Goal: Task Accomplishment & Management: Manage account settings

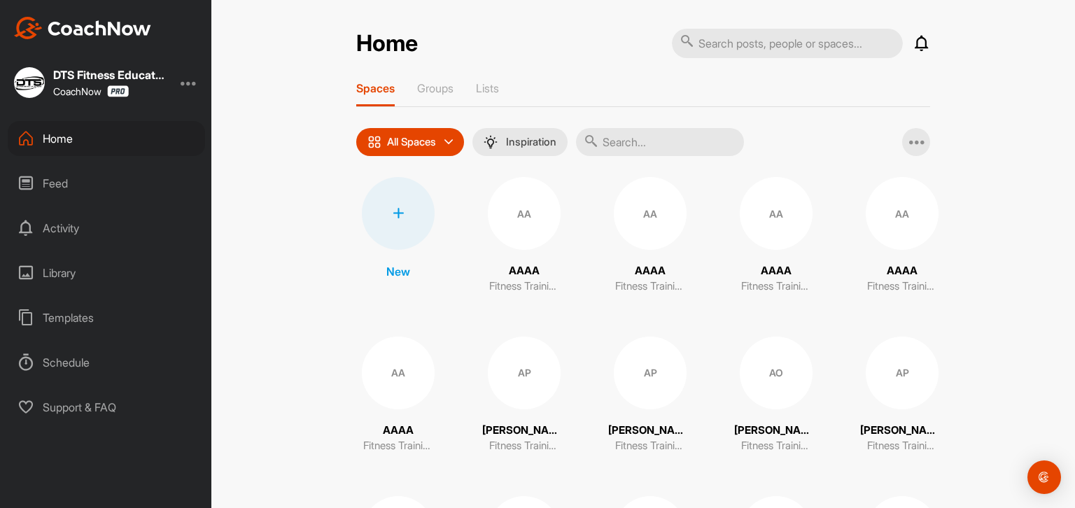
drag, startPoint x: 70, startPoint y: 134, endPoint x: 98, endPoint y: 132, distance: 28.1
click at [70, 134] on div "Home" at bounding box center [106, 138] width 197 height 35
click at [396, 218] on div at bounding box center [398, 213] width 73 height 73
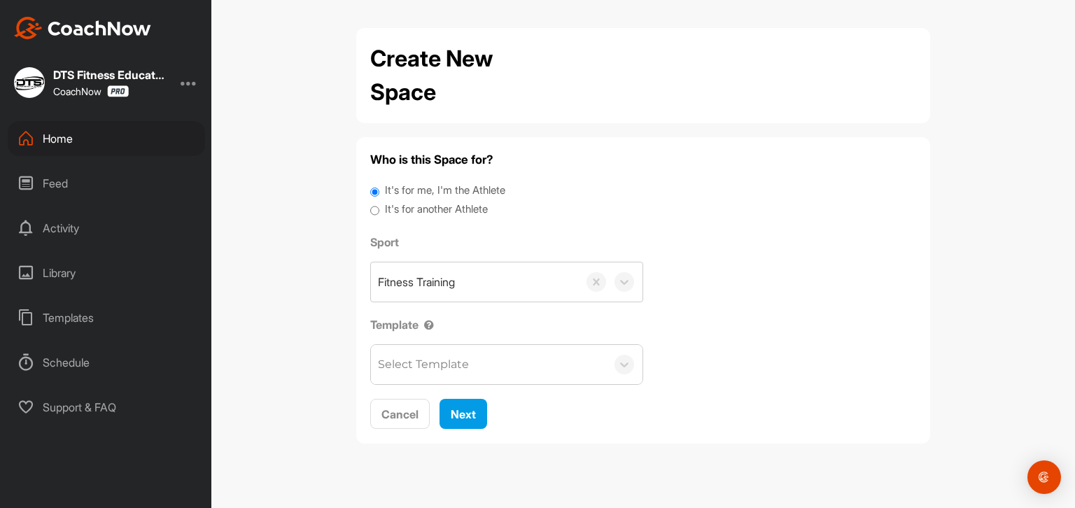
click at [427, 208] on label "It's for another Athlete" at bounding box center [436, 210] width 103 height 16
click at [379, 208] on input "It's for another Athlete" at bounding box center [374, 211] width 9 height 19
radio input "true"
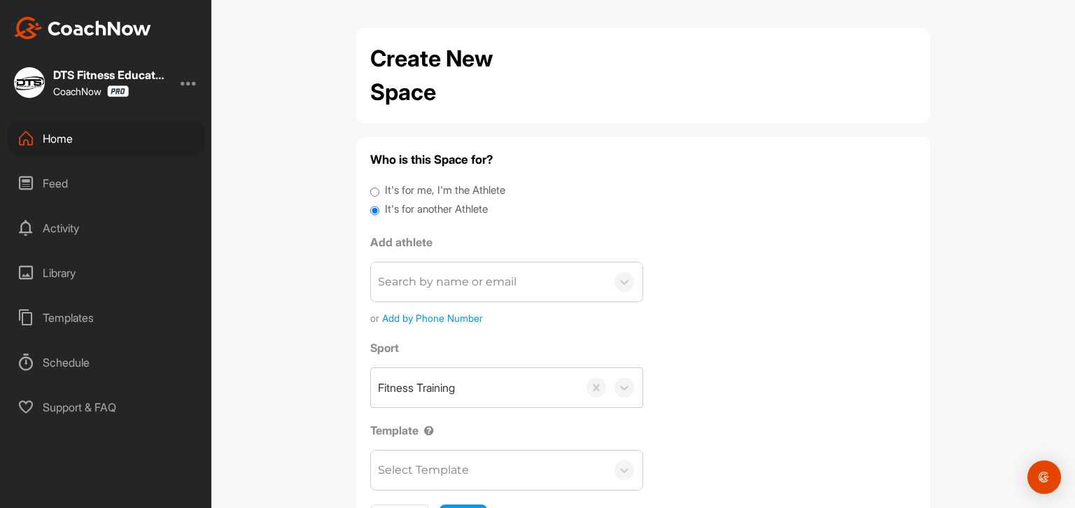
click at [454, 276] on div "Search by name or email" at bounding box center [447, 282] width 139 height 17
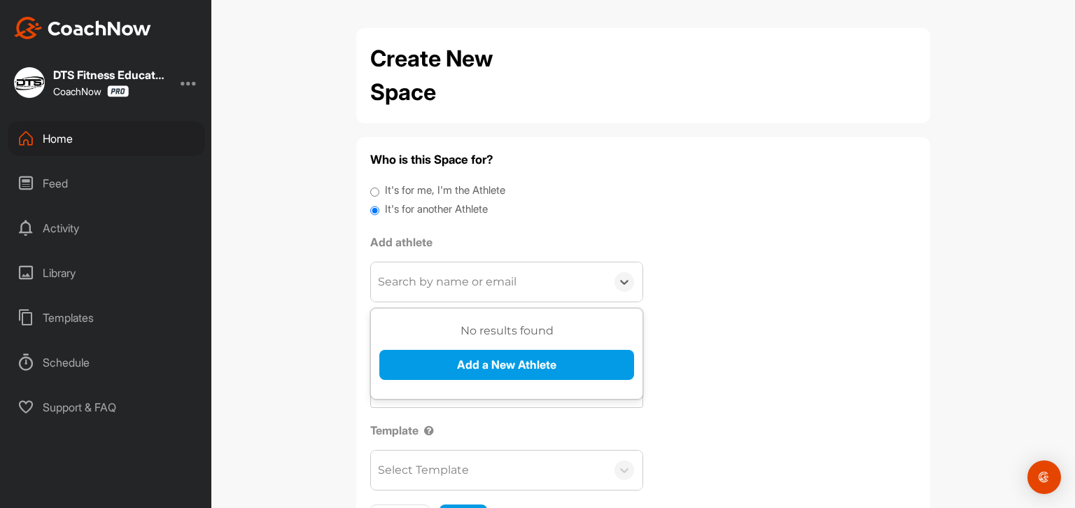
paste input "[PERSON_NAME][EMAIL_ADDRESS][PERSON_NAME][DOMAIN_NAME]"
type input "[PERSON_NAME][EMAIL_ADDRESS][PERSON_NAME][DOMAIN_NAME]"
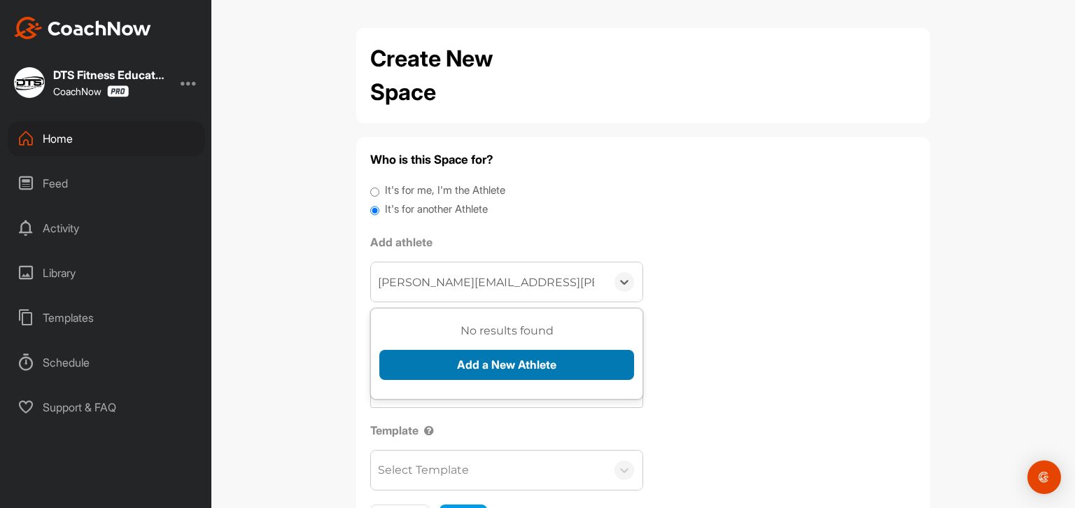
click at [506, 363] on button "Add a New Athlete" at bounding box center [506, 365] width 255 height 30
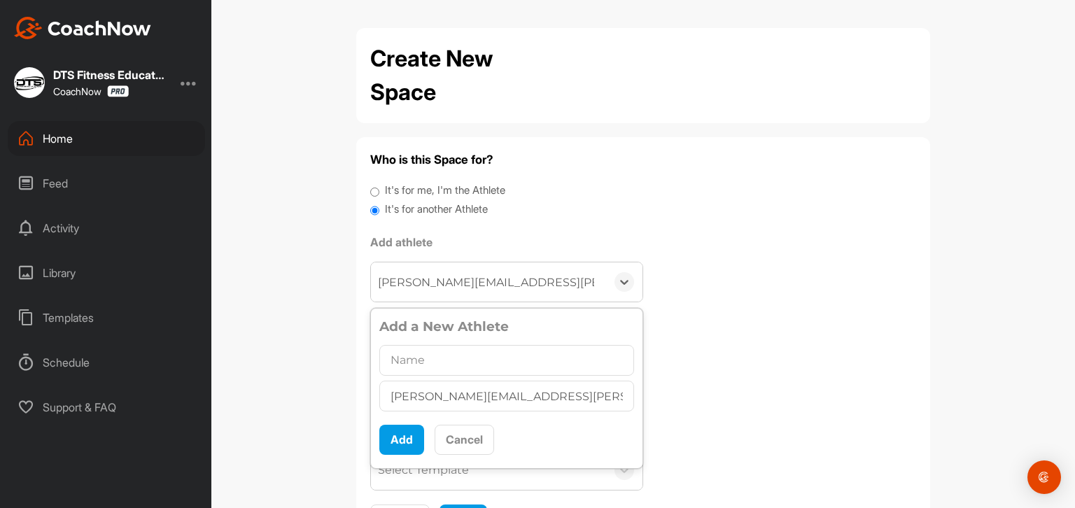
click at [512, 362] on input "text" at bounding box center [506, 360] width 255 height 31
type input "[PERSON_NAME] - DTS Level 1 Portfolio"
click at [393, 437] on button "Add" at bounding box center [401, 440] width 45 height 30
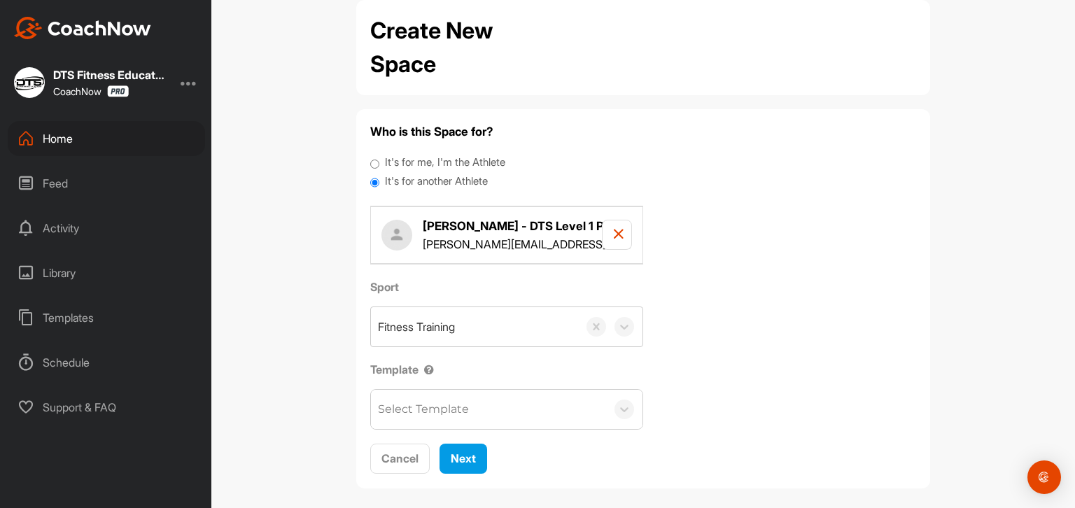
scroll to position [38, 0]
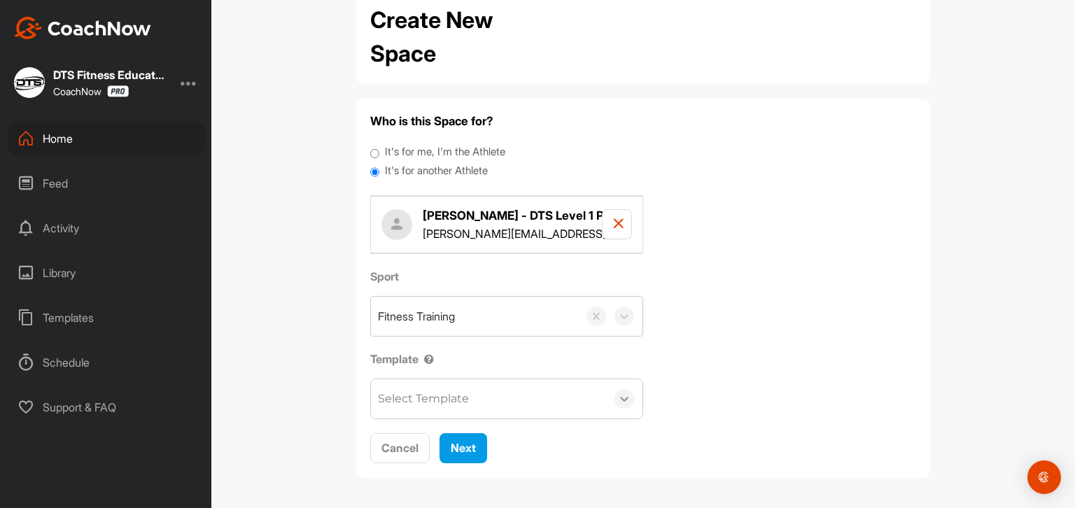
click at [624, 393] on icon at bounding box center [624, 399] width 14 height 14
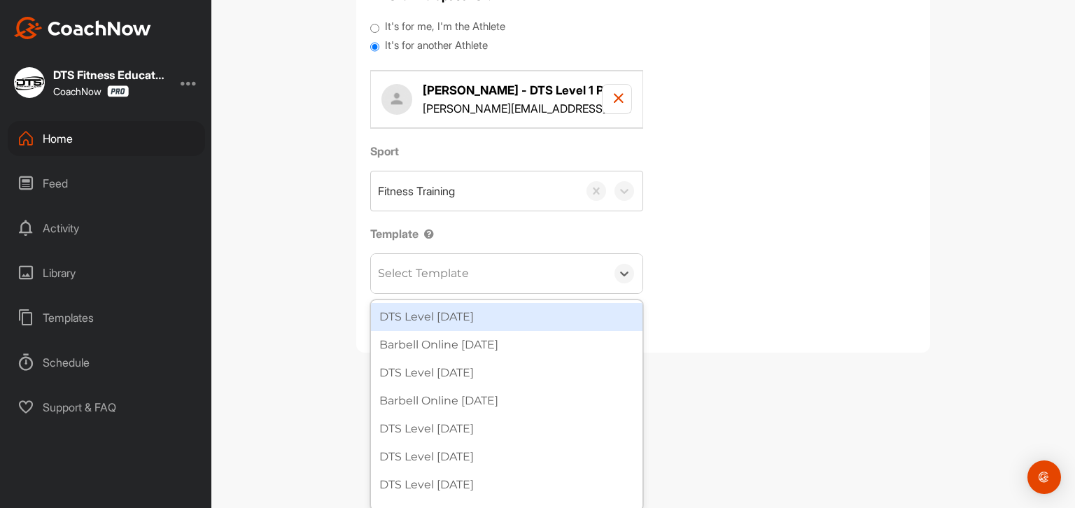
scroll to position [48, 0]
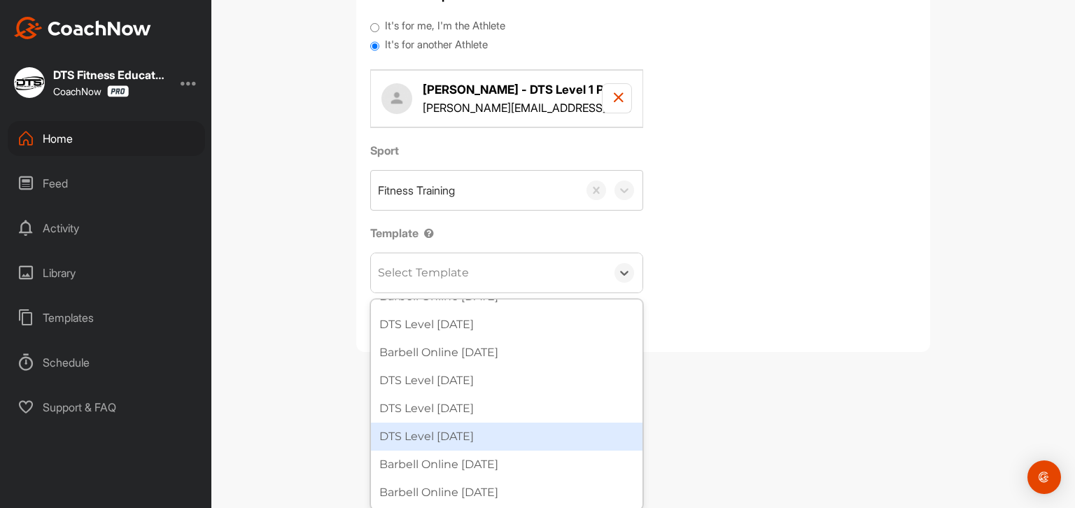
click at [521, 435] on div "DTS Level [DATE]" at bounding box center [507, 437] width 272 height 28
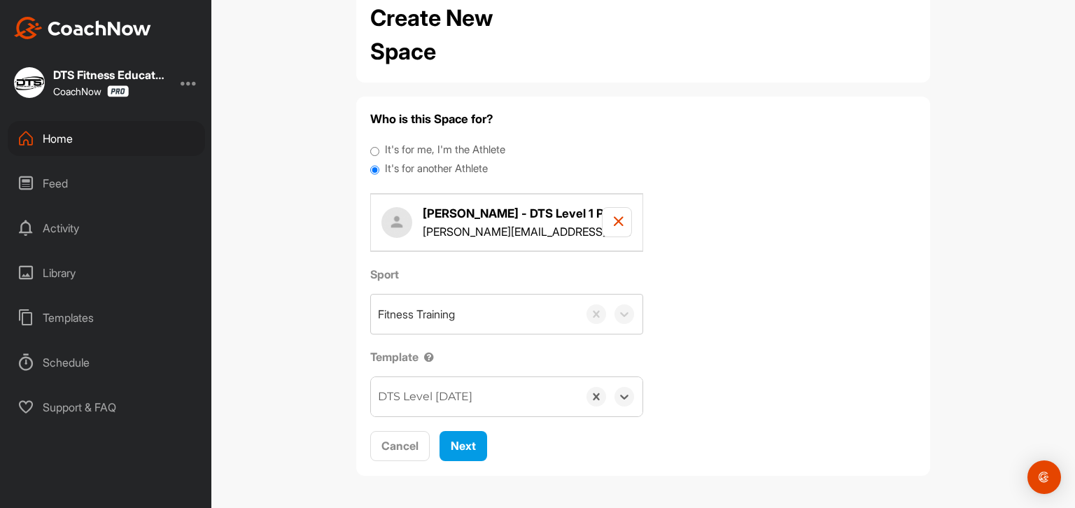
scroll to position [38, 0]
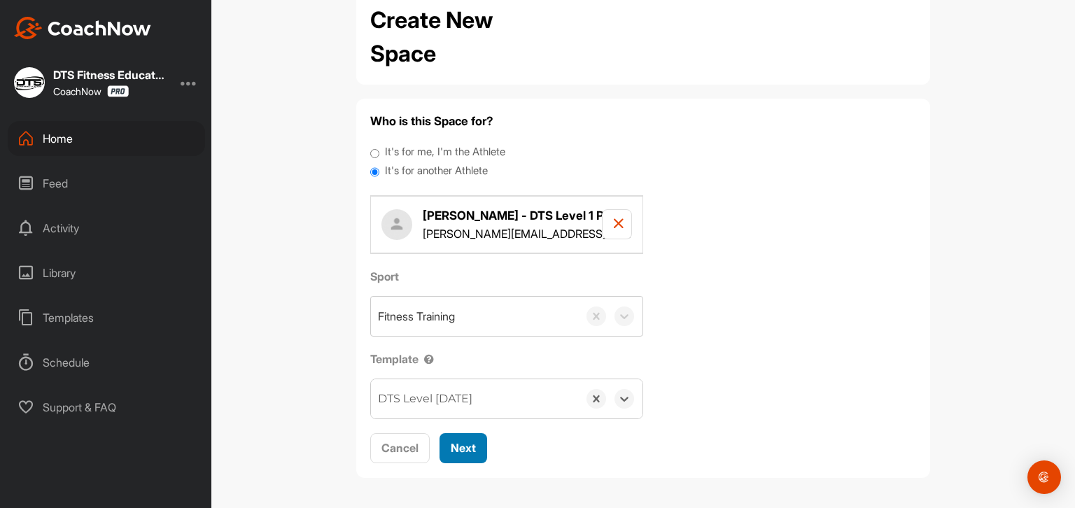
click at [465, 446] on span "Next" at bounding box center [463, 448] width 25 height 14
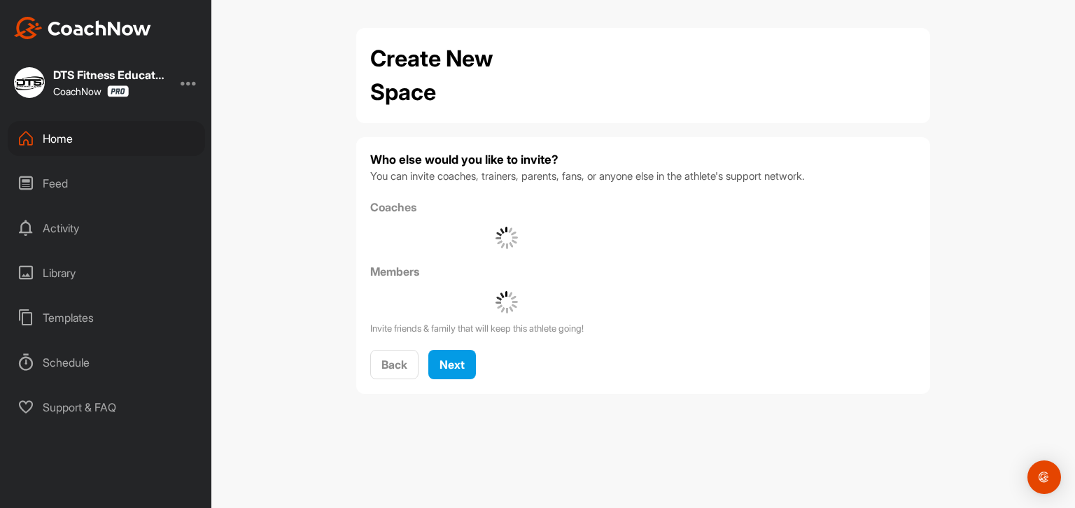
scroll to position [0, 0]
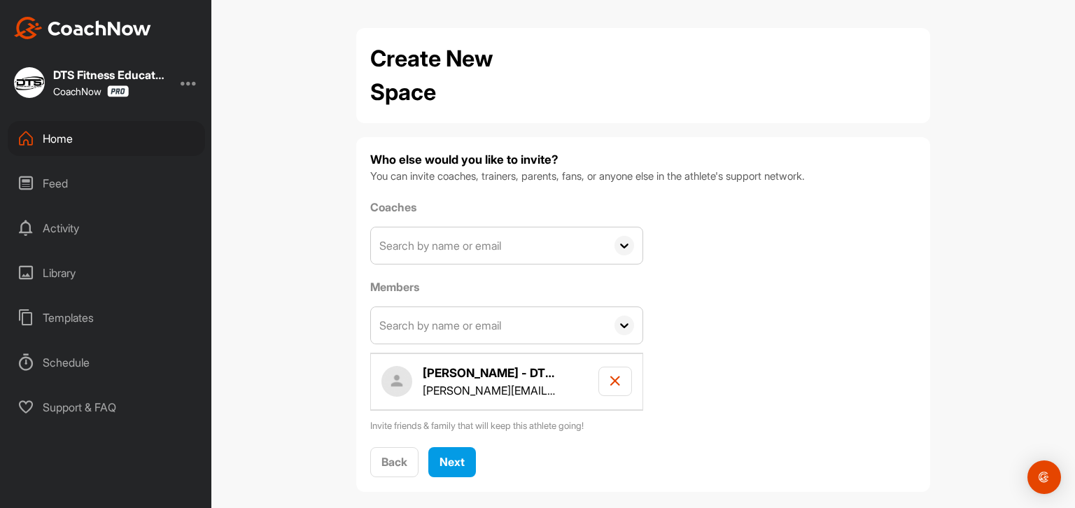
click at [533, 325] on input "text" at bounding box center [488, 325] width 235 height 36
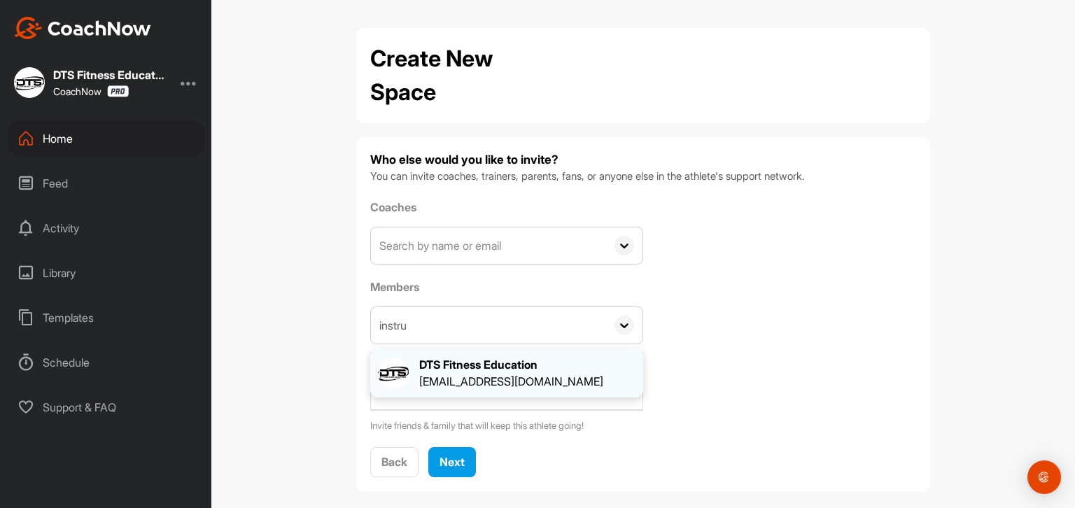
type input "instru"
click at [541, 379] on div "[EMAIL_ADDRESS][DOMAIN_NAME]" at bounding box center [511, 381] width 184 height 17
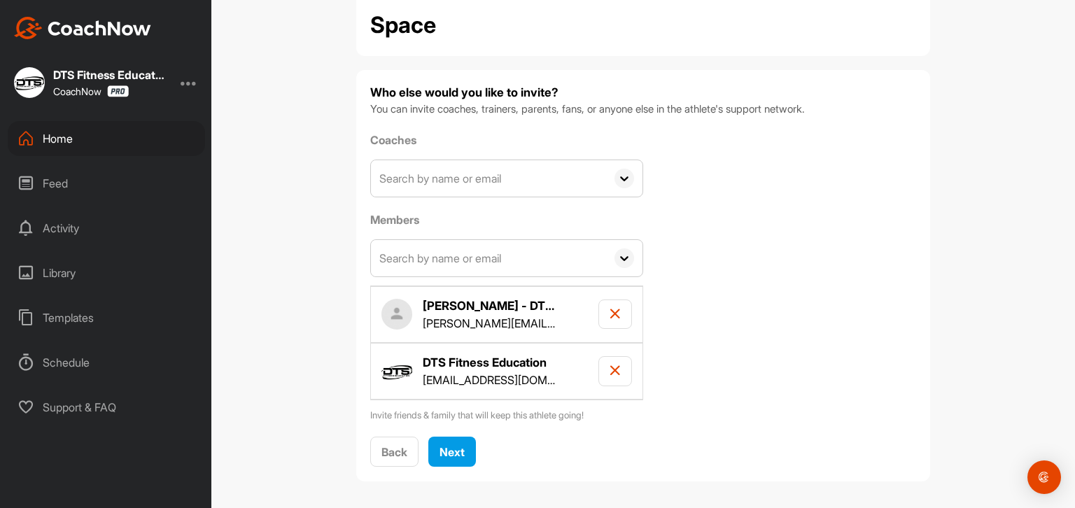
scroll to position [71, 0]
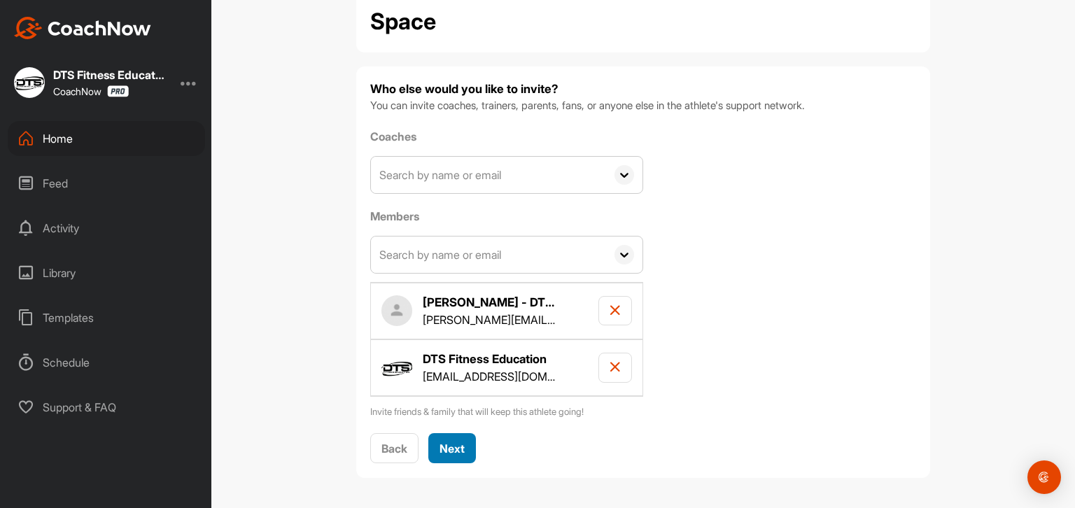
click at [458, 453] on div "Next" at bounding box center [451, 448] width 25 height 17
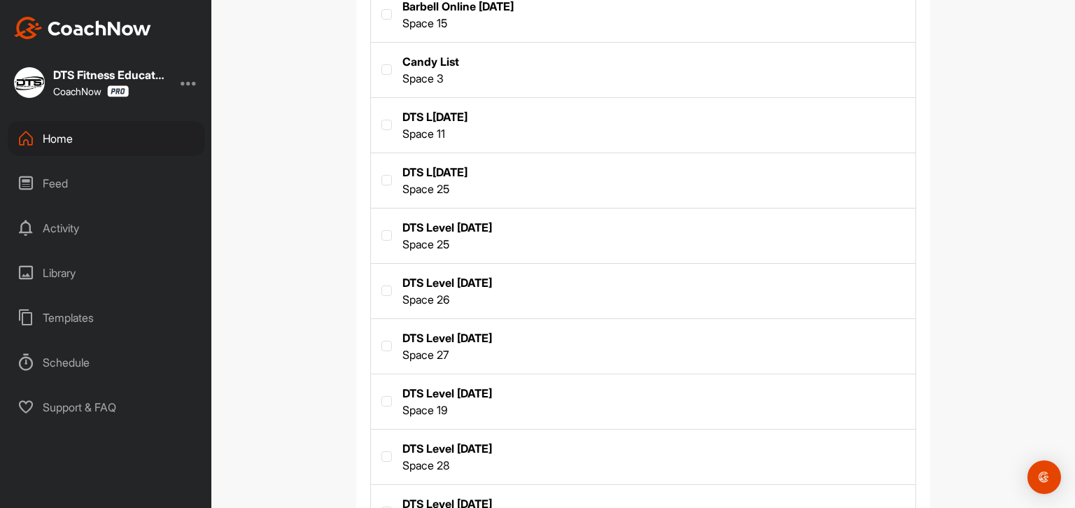
scroll to position [700, 0]
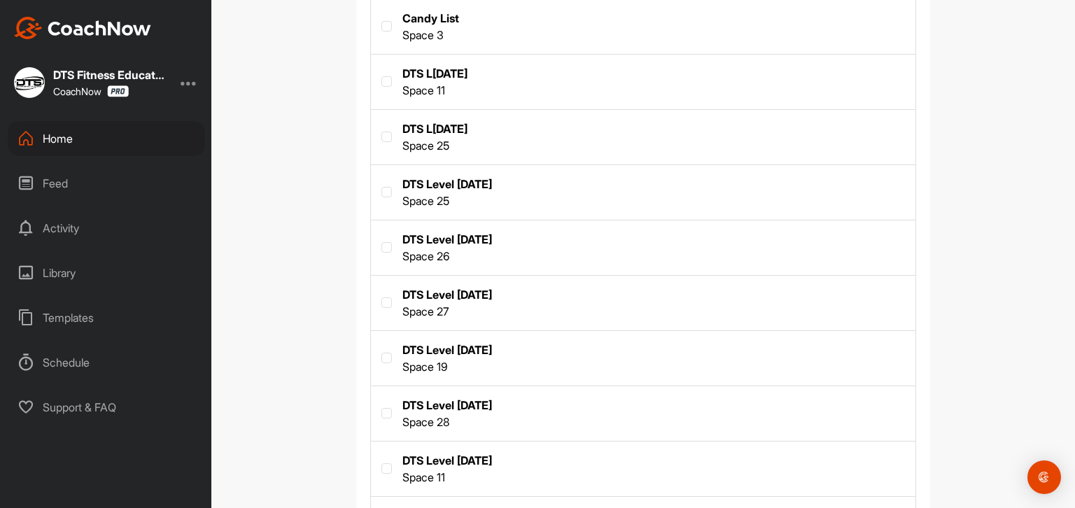
click at [529, 460] on label at bounding box center [643, 468] width 544 height 52
click at [382, 463] on input "checkbox" at bounding box center [381, 463] width 1 height 1
checkbox input "true"
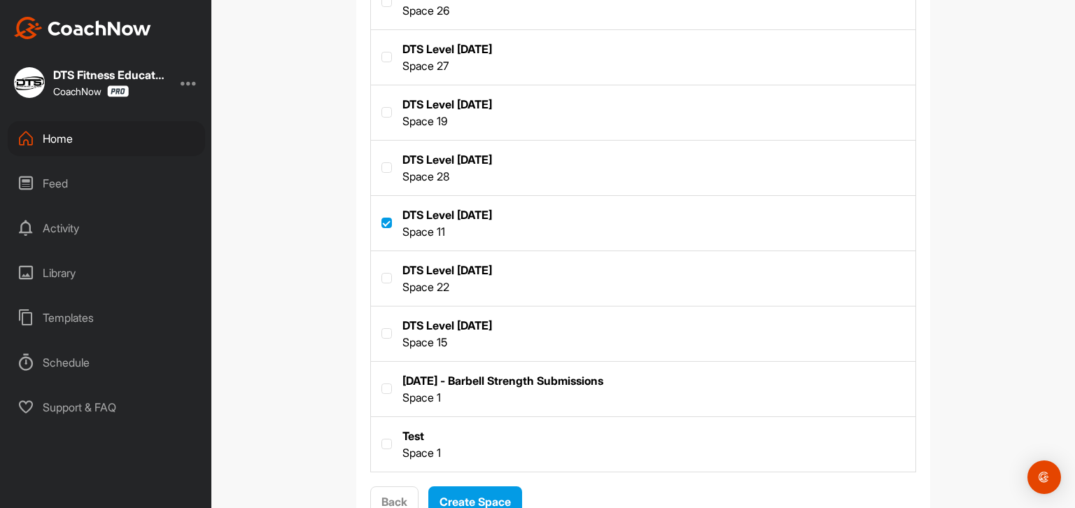
scroll to position [997, 0]
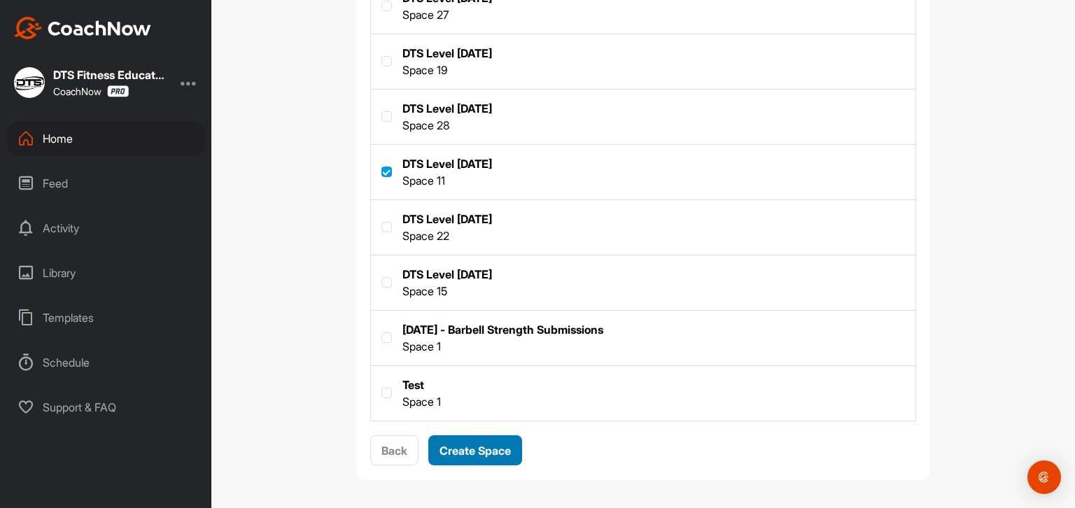
drag, startPoint x: 481, startPoint y: 442, endPoint x: 491, endPoint y: 443, distance: 9.9
click at [481, 444] on span "Create Space" at bounding box center [474, 451] width 71 height 14
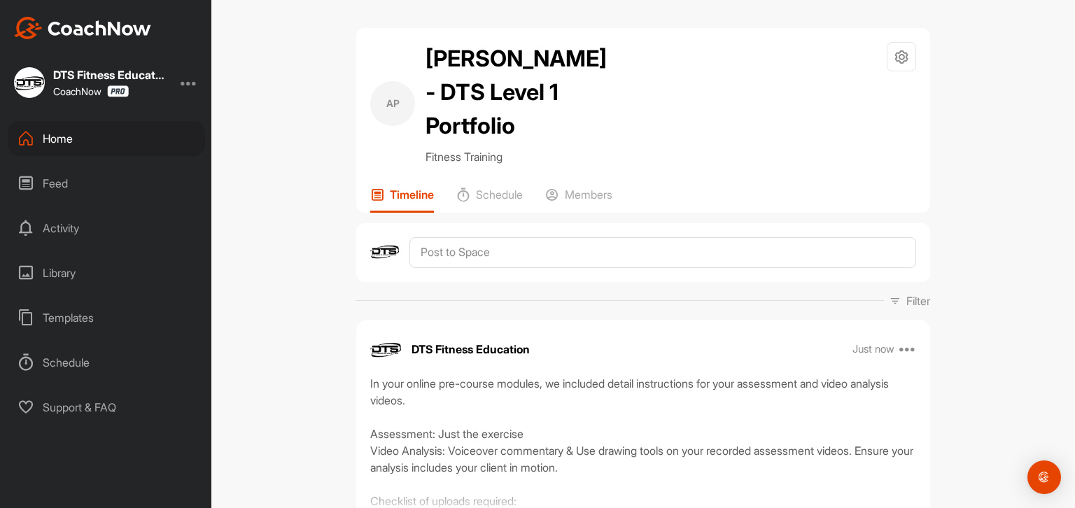
scroll to position [70, 0]
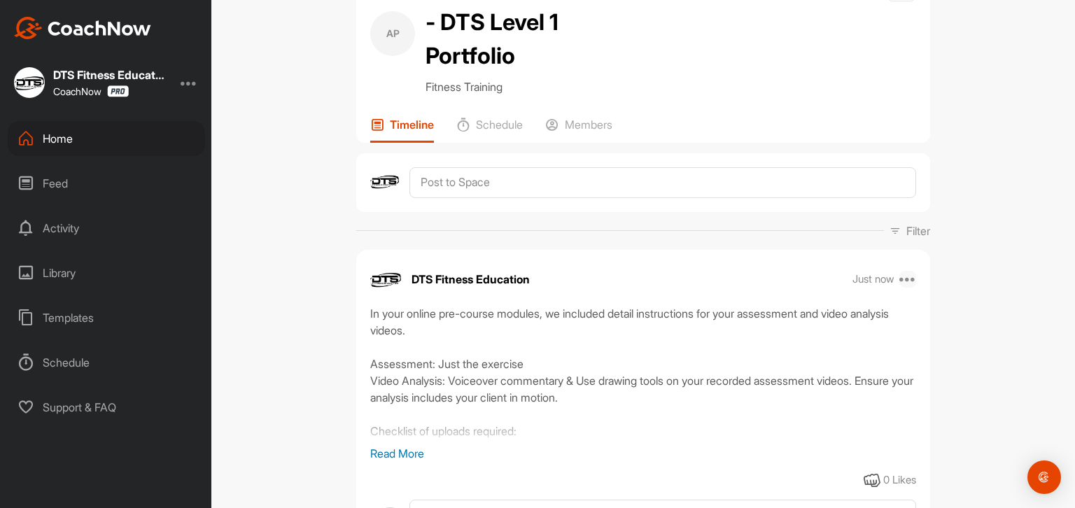
click at [901, 271] on icon at bounding box center [907, 279] width 17 height 17
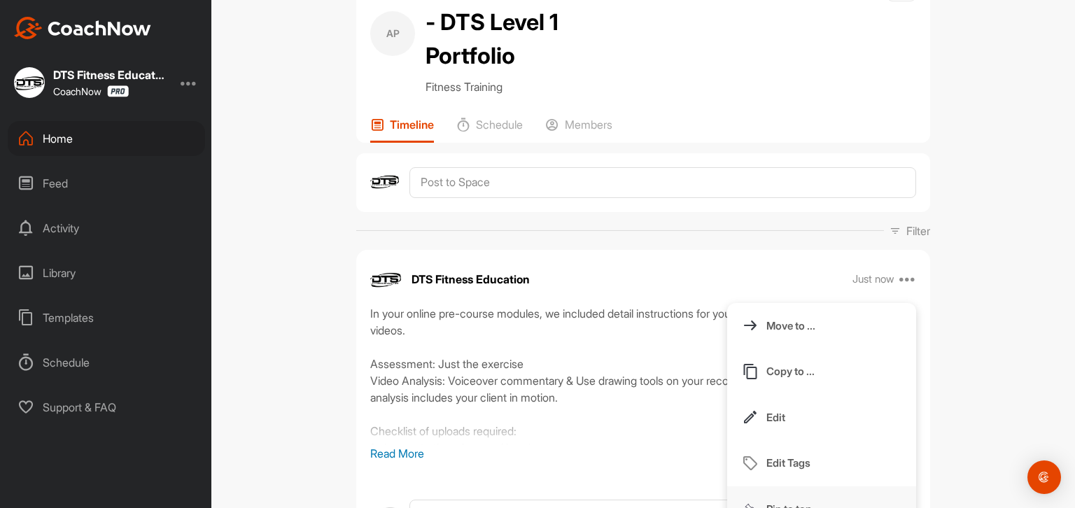
click at [775, 502] on p "Pin to top" at bounding box center [788, 509] width 45 height 15
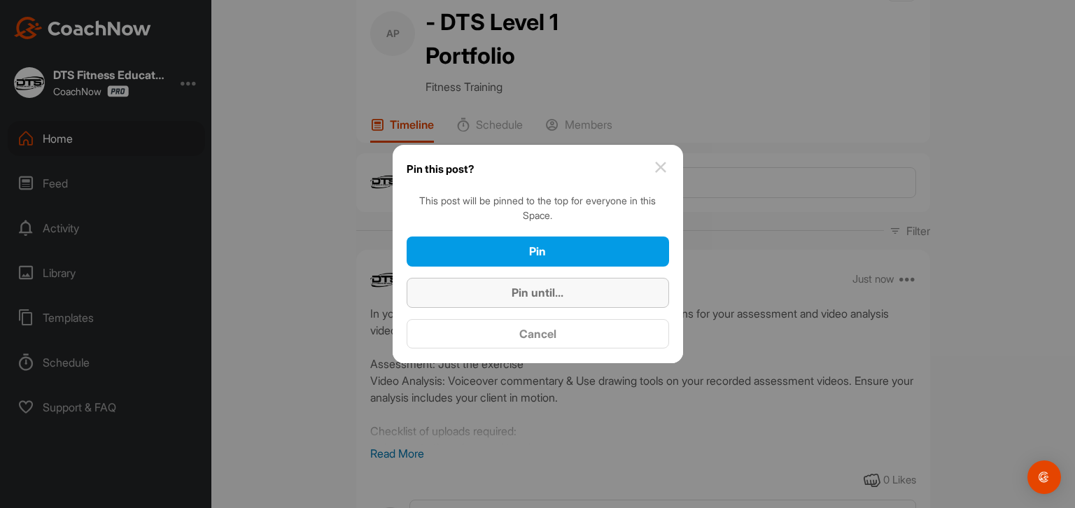
click at [604, 295] on div "Pin until..." at bounding box center [538, 292] width 240 height 17
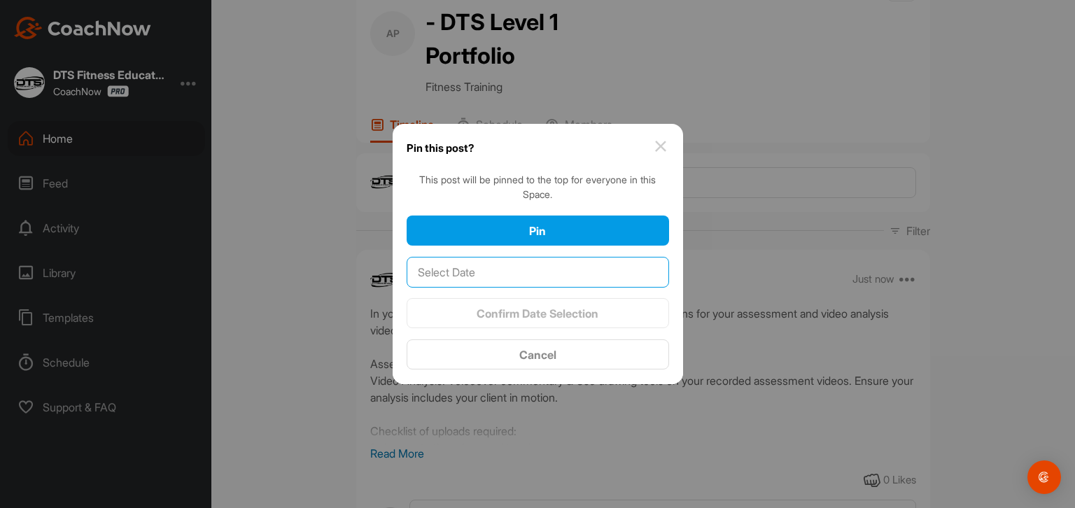
click at [602, 275] on input "text" at bounding box center [538, 272] width 262 height 31
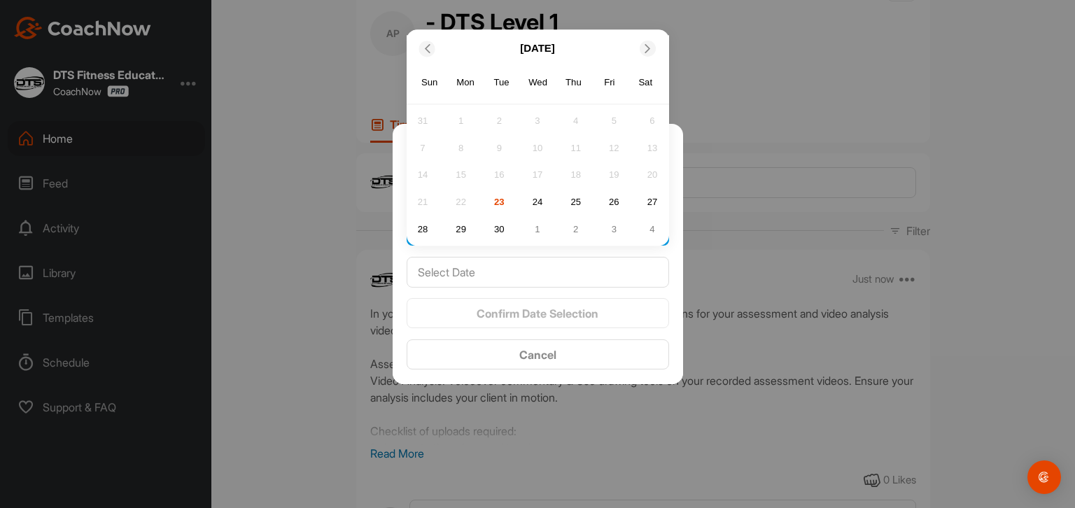
click at [647, 45] on icon at bounding box center [648, 48] width 9 height 9
click at [649, 45] on icon at bounding box center [648, 48] width 9 height 9
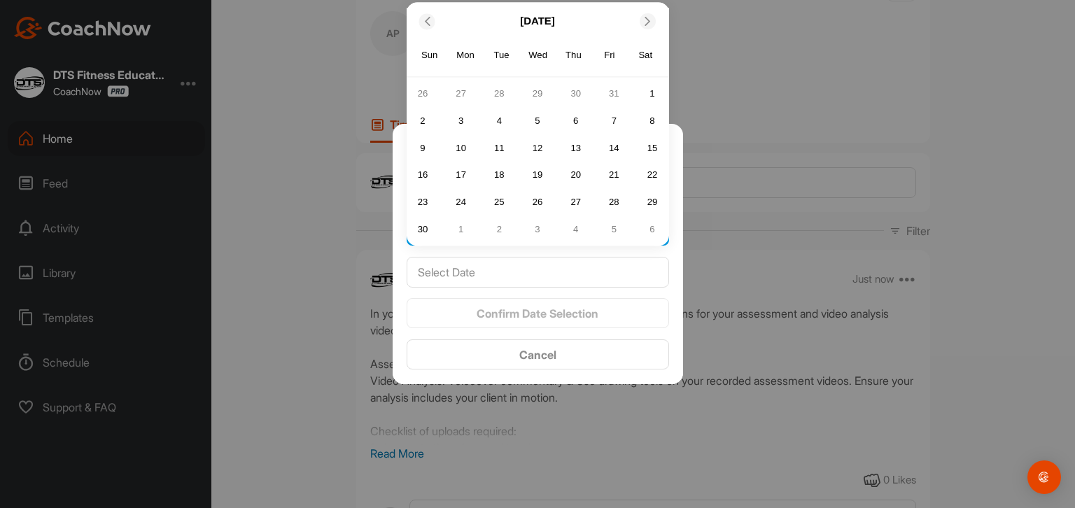
click at [577, 179] on div "20" at bounding box center [575, 174] width 21 height 21
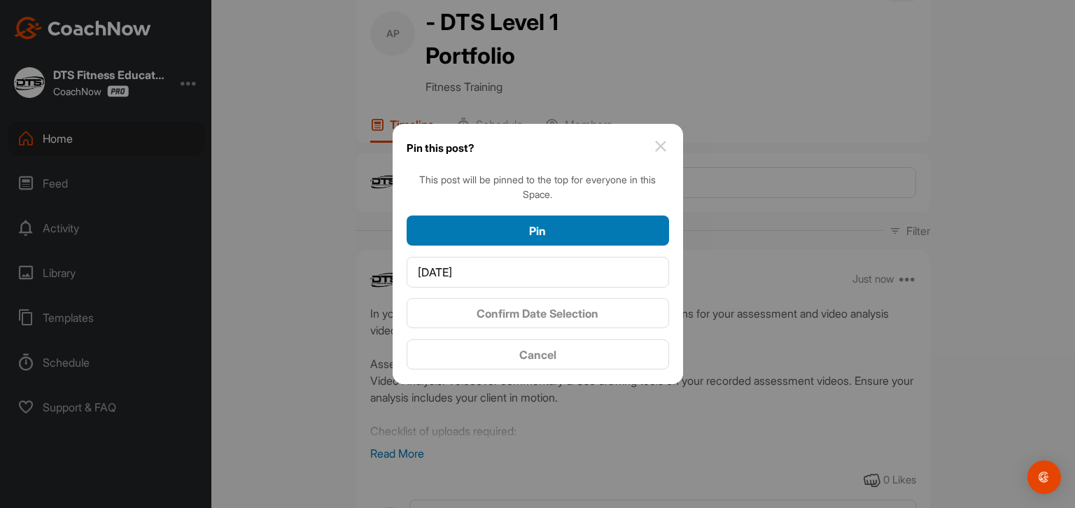
click at [571, 234] on div "Pin" at bounding box center [538, 231] width 240 height 17
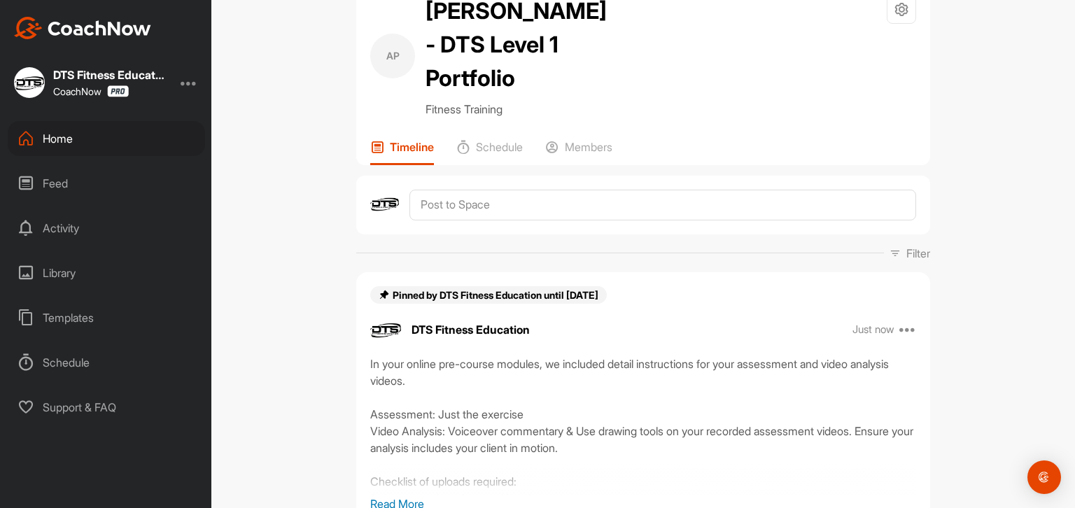
scroll to position [0, 0]
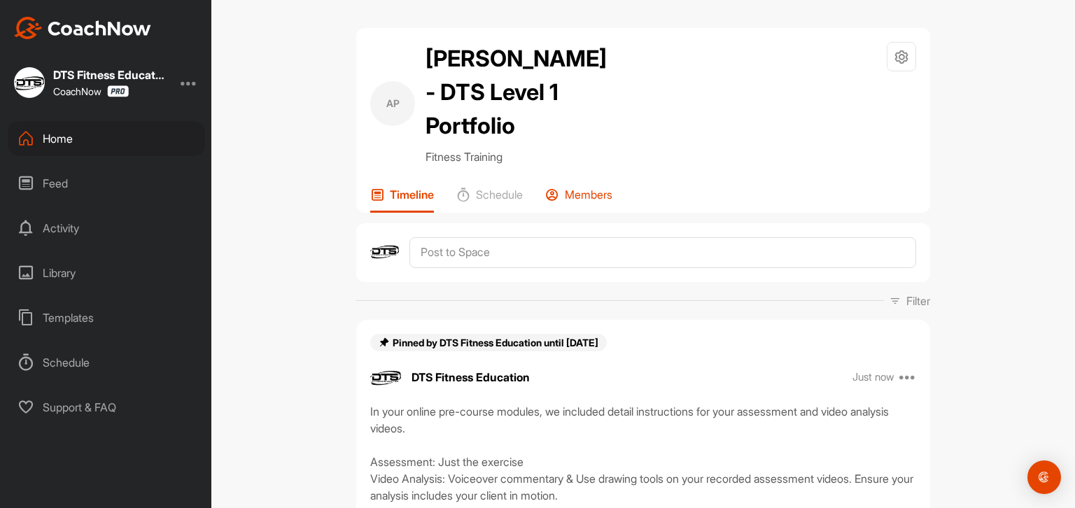
click at [579, 188] on p "Members" at bounding box center [589, 195] width 48 height 14
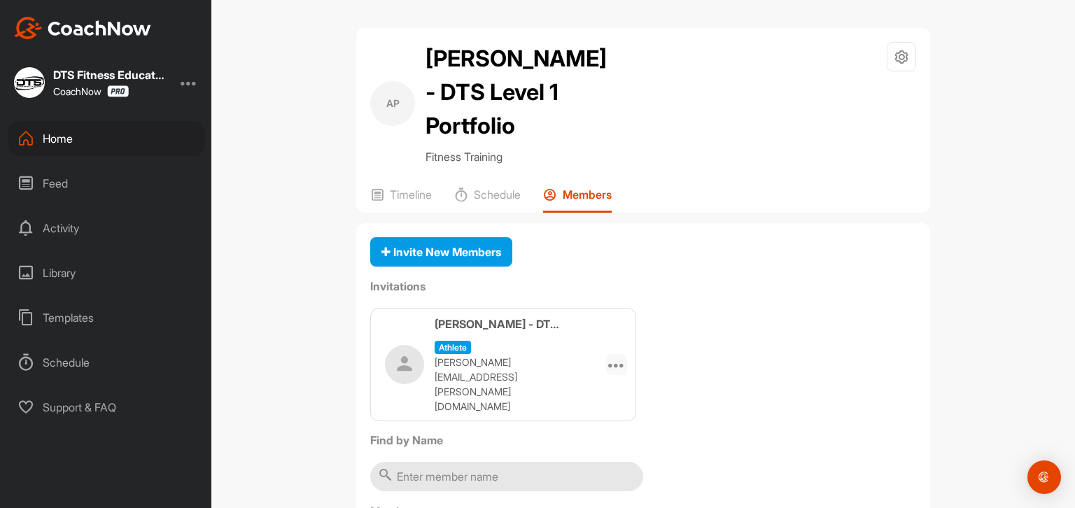
click at [621, 354] on div at bounding box center [616, 364] width 21 height 21
click at [588, 382] on li "Edit" at bounding box center [589, 404] width 75 height 44
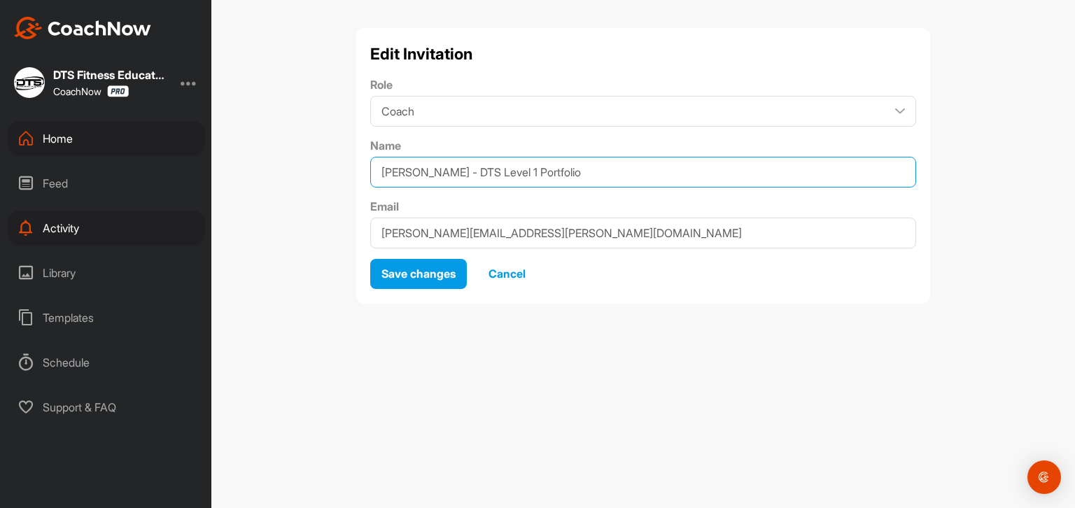
drag, startPoint x: 445, startPoint y: 169, endPoint x: 661, endPoint y: 170, distance: 216.2
click at [655, 170] on input "[PERSON_NAME] - DTS Level 1 Portfolio" at bounding box center [643, 172] width 546 height 31
type input "[PERSON_NAME]"
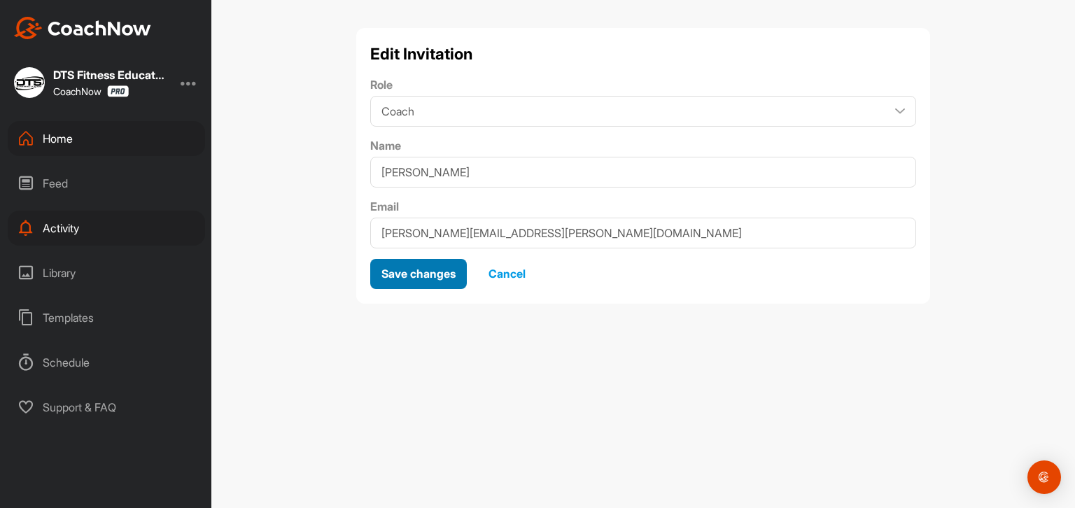
click at [408, 272] on span "Save changes" at bounding box center [418, 274] width 74 height 14
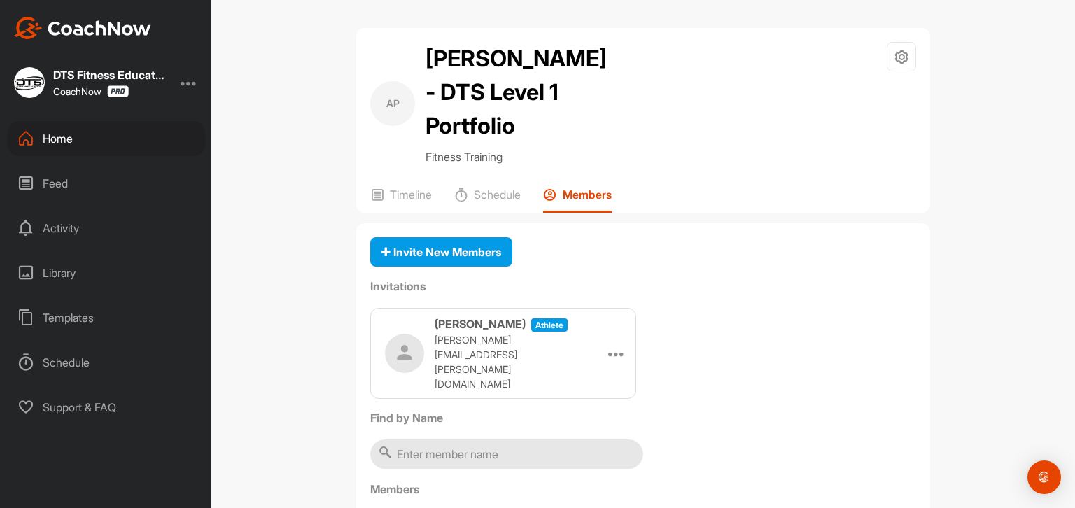
click at [59, 138] on div "Home" at bounding box center [106, 138] width 197 height 35
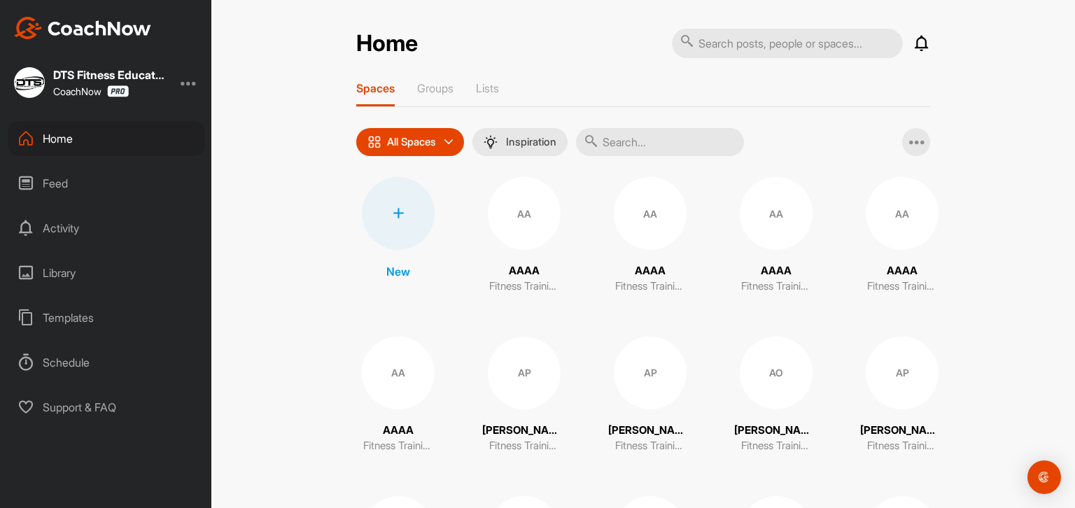
click at [70, 143] on div "Home" at bounding box center [106, 138] width 197 height 35
